Goal: Task Accomplishment & Management: Manage account settings

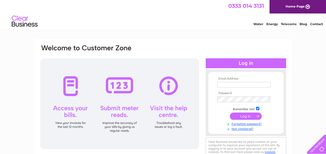
type input "finance@nourishsupportcentre.com"
click at [250, 115] on input "submit" at bounding box center [246, 115] width 32 height 7
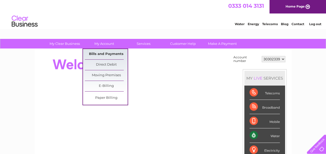
click at [101, 53] on link "Bills and Payments" at bounding box center [106, 54] width 43 height 10
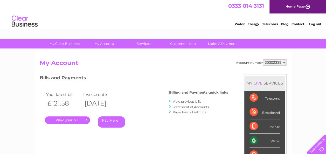
scroll to position [52, 0]
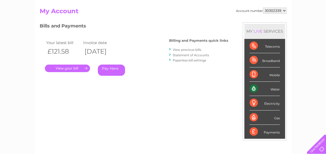
click at [72, 69] on link "." at bounding box center [67, 69] width 45 height 8
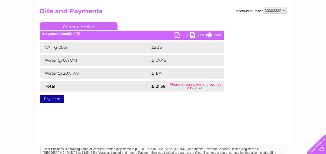
scroll to position [26, 0]
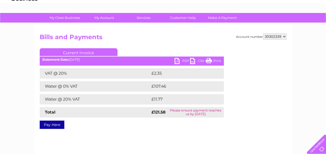
click at [182, 60] on link "PDF" at bounding box center [182, 62] width 16 height 8
